Goal: Navigation & Orientation: Understand site structure

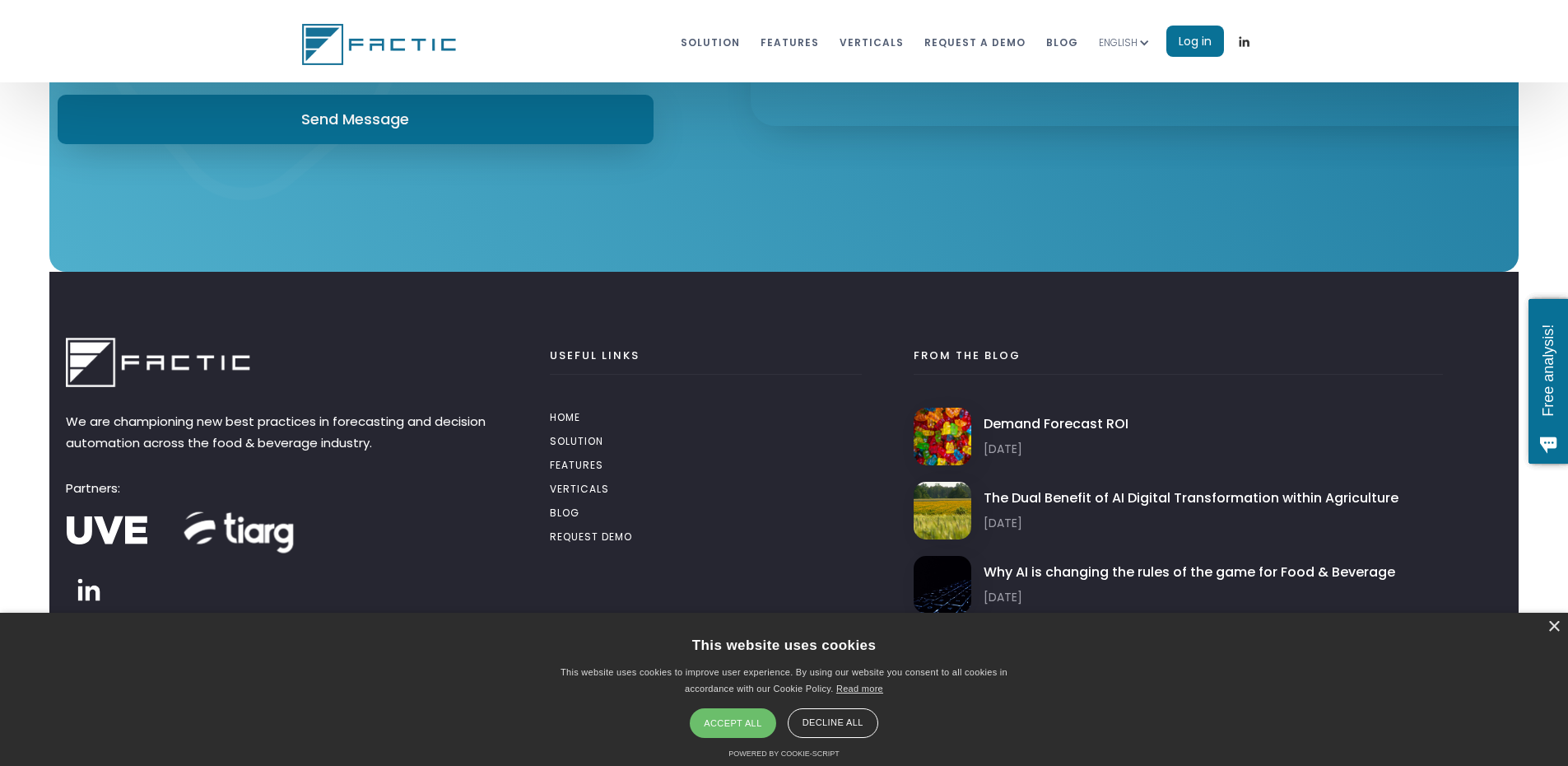
scroll to position [9427, 0]
click at [851, 726] on div "Decline all" at bounding box center [833, 722] width 91 height 29
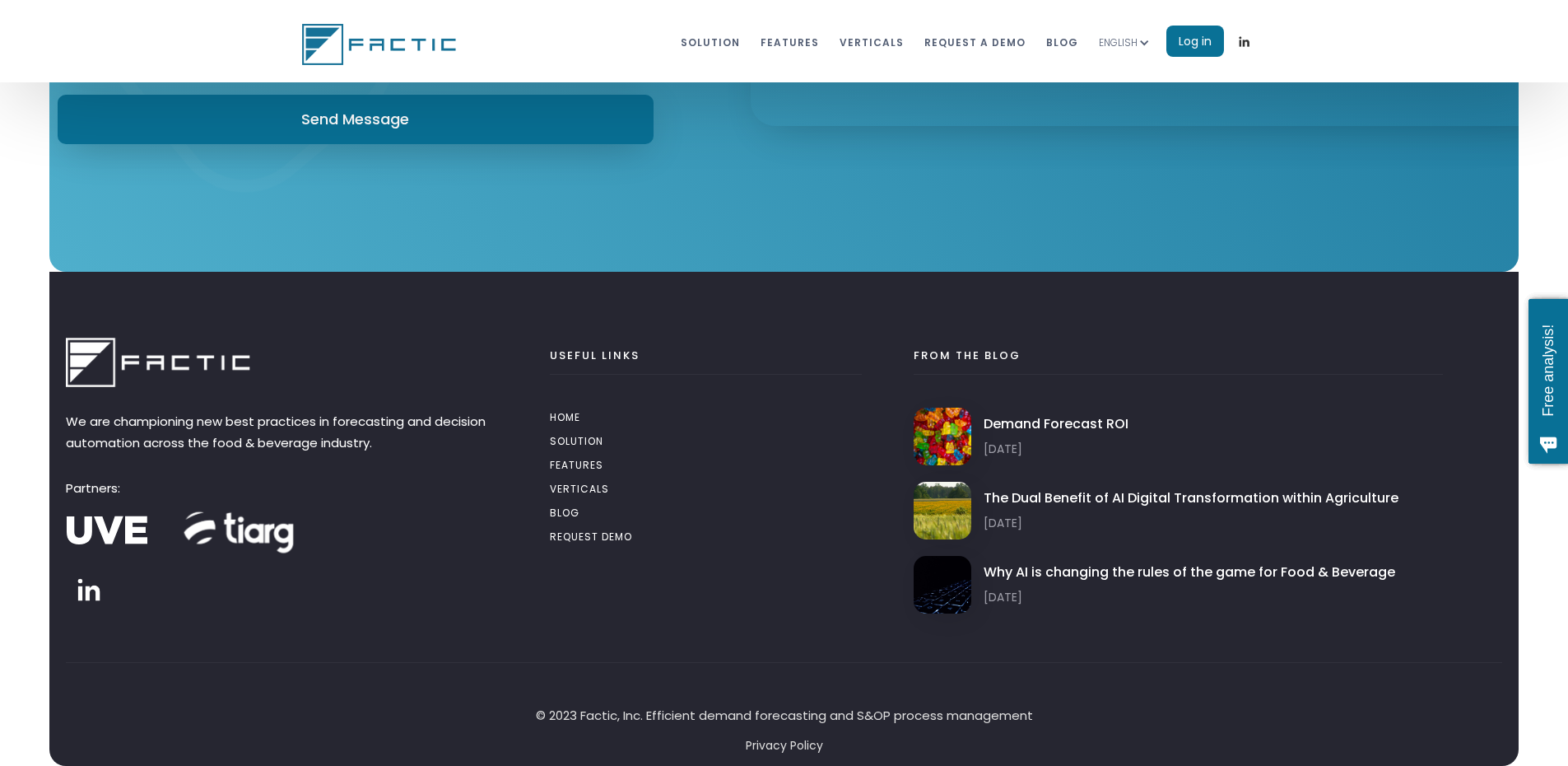
click at [575, 495] on link "VERTICALS" at bounding box center [706, 490] width 312 height 24
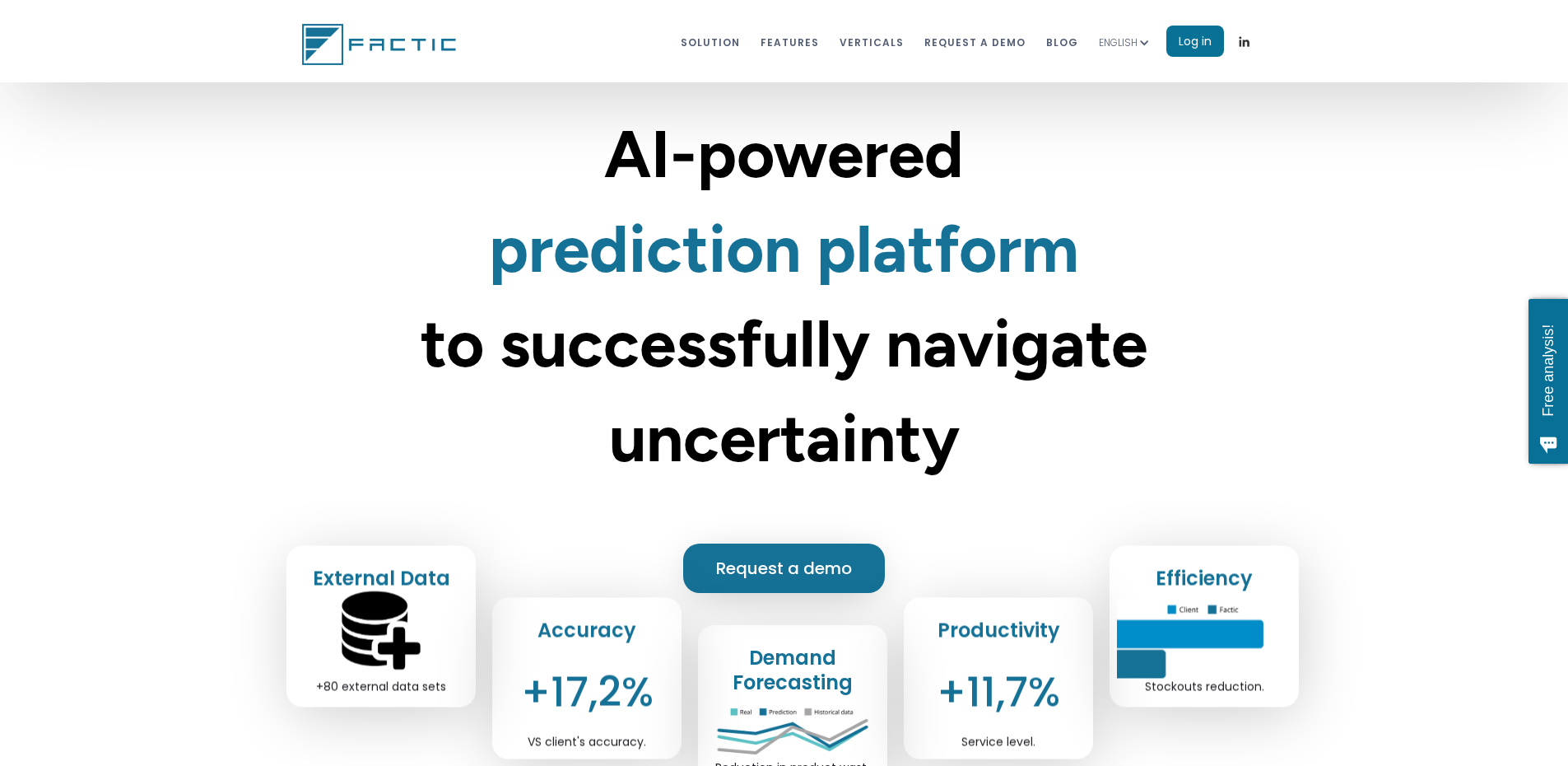
scroll to position [82, 0]
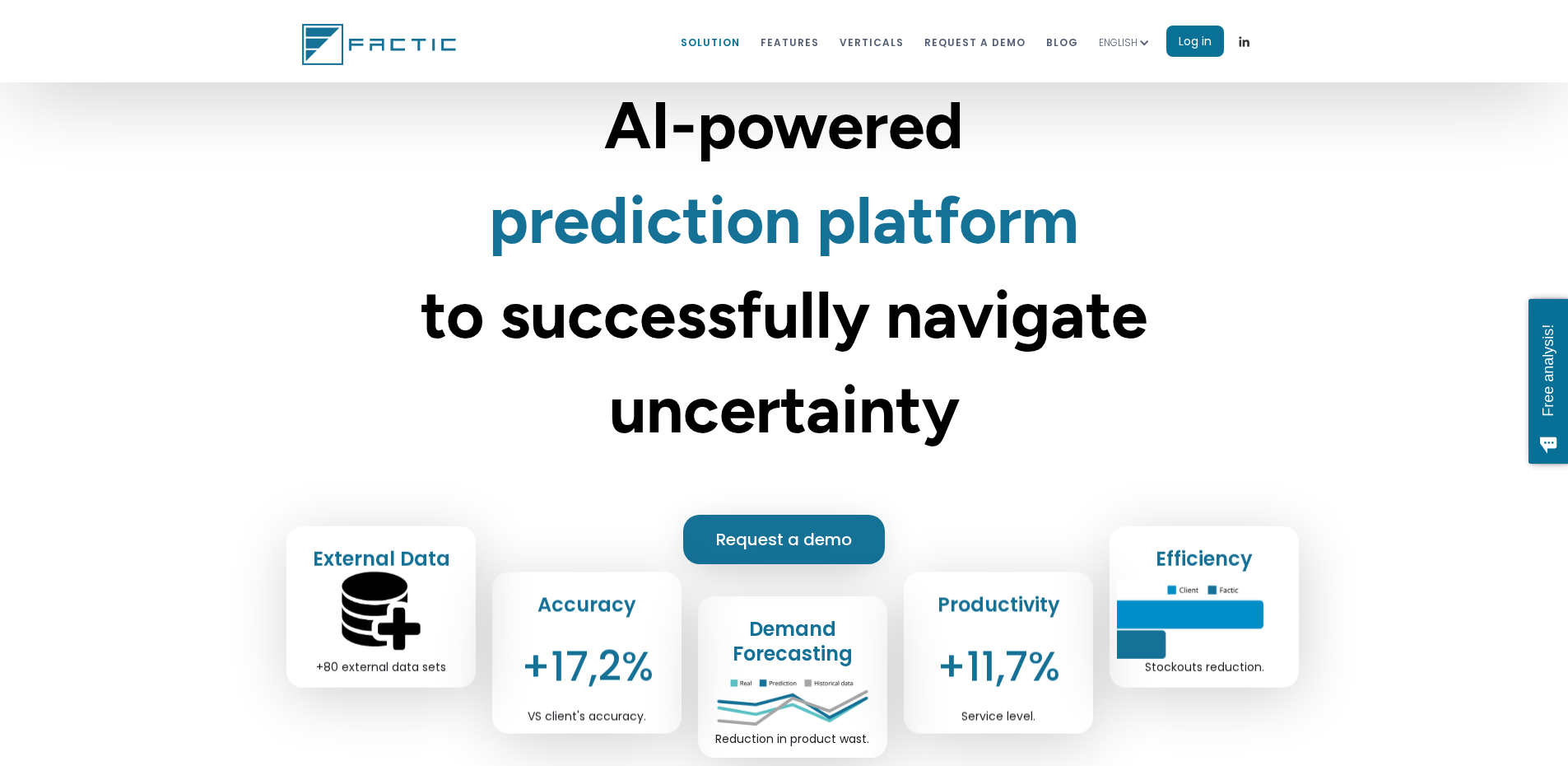
click at [740, 42] on link "Solution" at bounding box center [710, 42] width 59 height 30
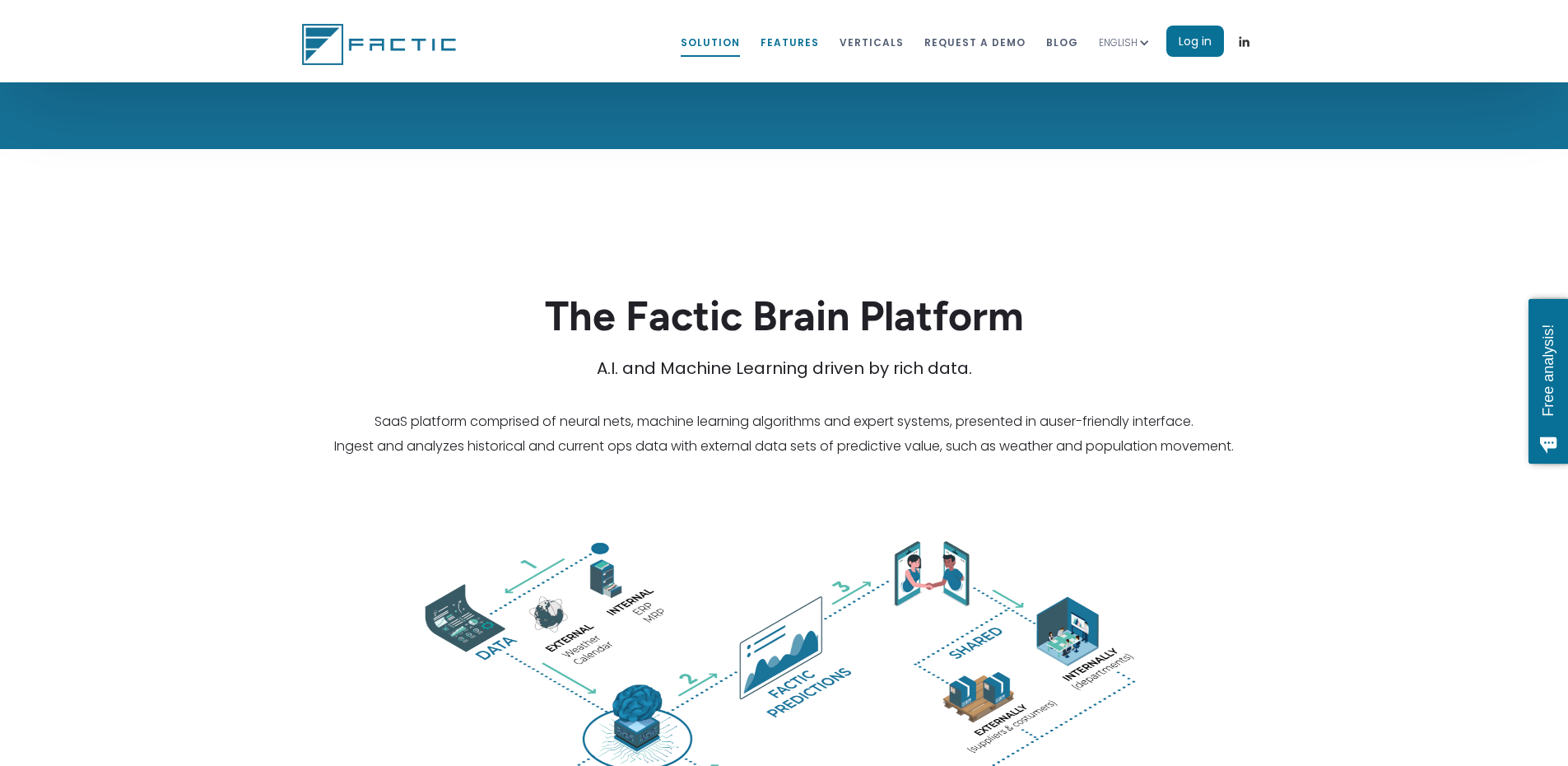
click at [819, 42] on link "features" at bounding box center [790, 42] width 59 height 30
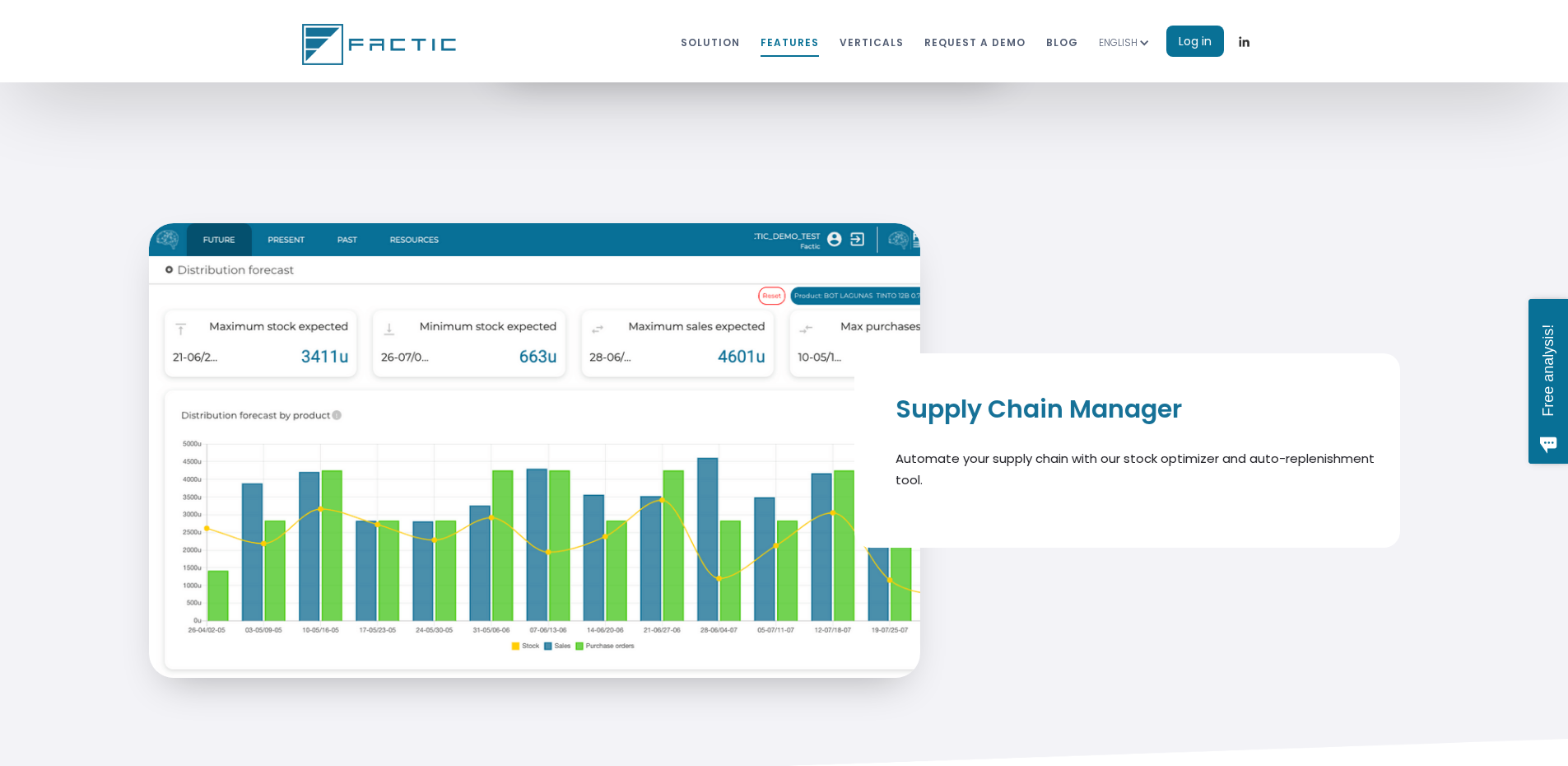
scroll to position [7560, 0]
